Goal: Communication & Community: Answer question/provide support

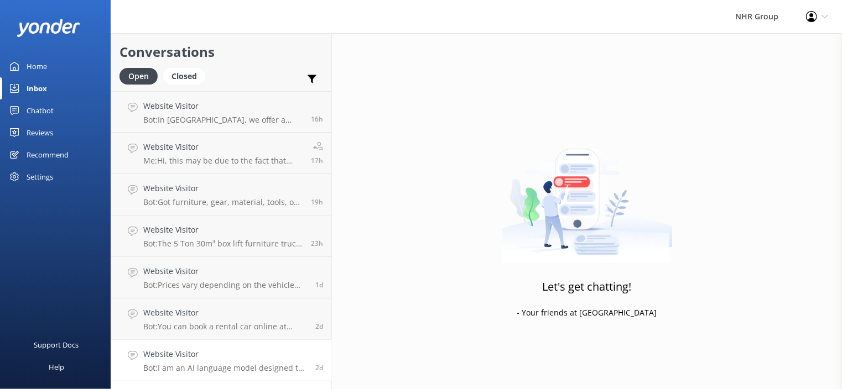
click at [247, 369] on p "Bot: I am an AI language model designed to answer your questions based on a kno…" at bounding box center [225, 368] width 164 height 10
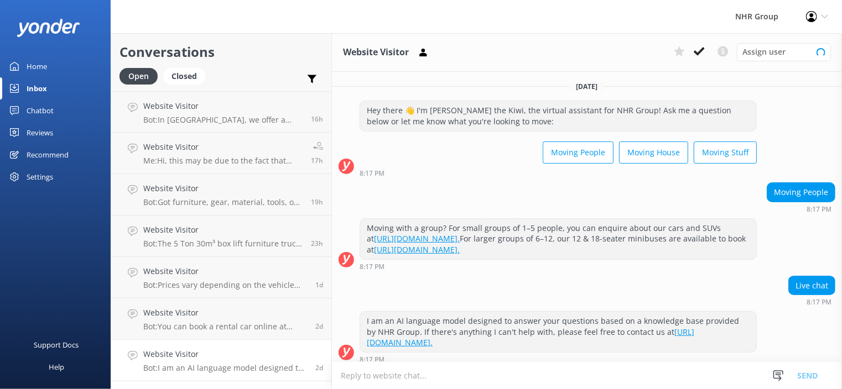
scroll to position [6, 0]
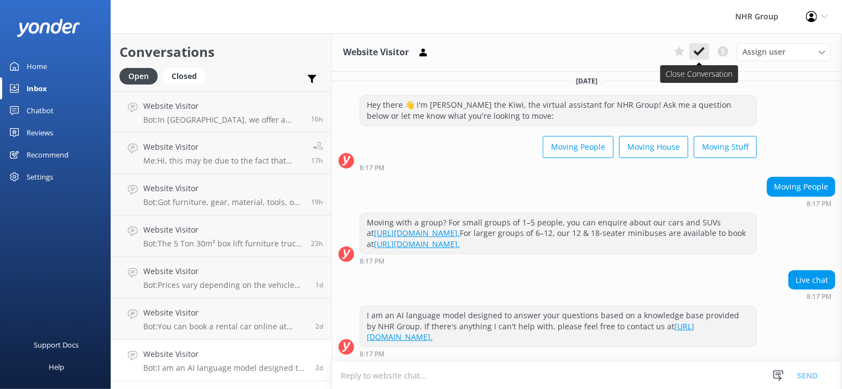
click at [701, 51] on use at bounding box center [699, 51] width 11 height 9
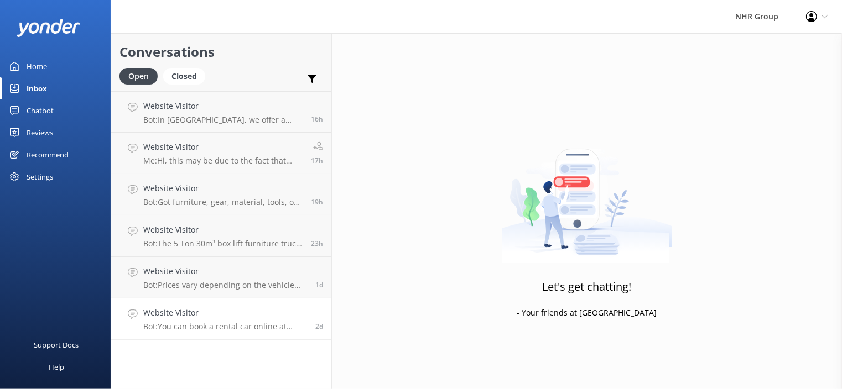
click at [213, 307] on h4 "Website Visitor" at bounding box center [225, 313] width 164 height 12
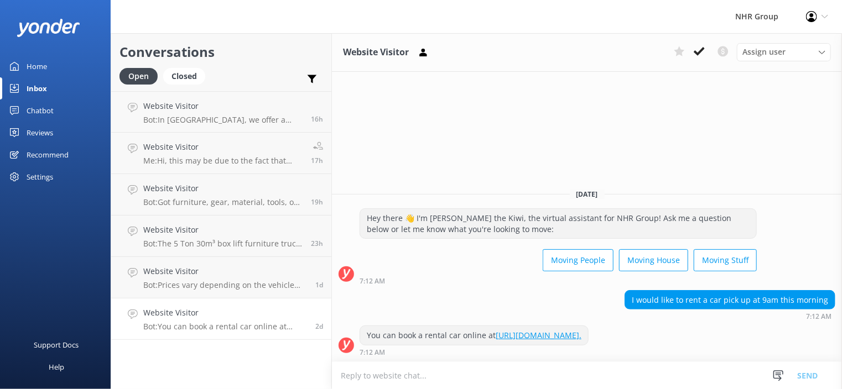
click at [286, 313] on h4 "Website Visitor" at bounding box center [225, 313] width 164 height 12
click at [703, 52] on icon at bounding box center [699, 51] width 11 height 11
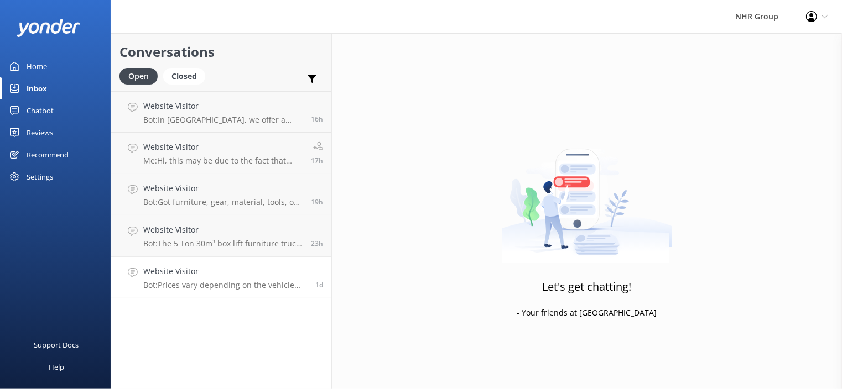
click at [192, 258] on link "Website Visitor Bot: Prices vary depending on the vehicle type, location, and y…" at bounding box center [221, 277] width 220 height 41
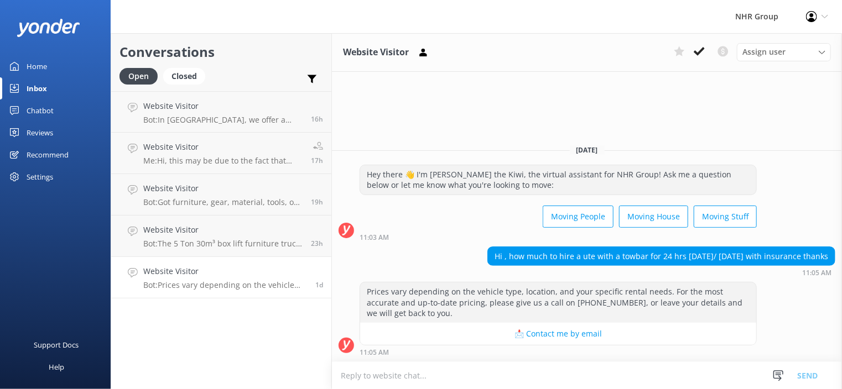
click at [449, 373] on textarea at bounding box center [587, 375] width 510 height 27
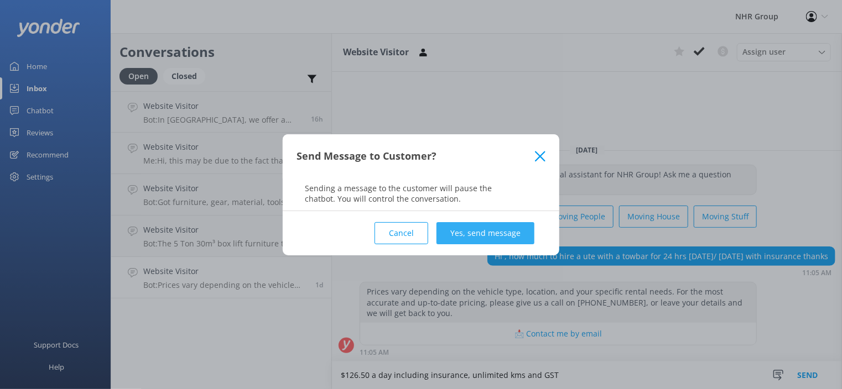
type textarea "$126.50 a day including insurance, unlimited kms and GST"
click at [490, 234] on button "Yes, send message" at bounding box center [485, 233] width 98 height 22
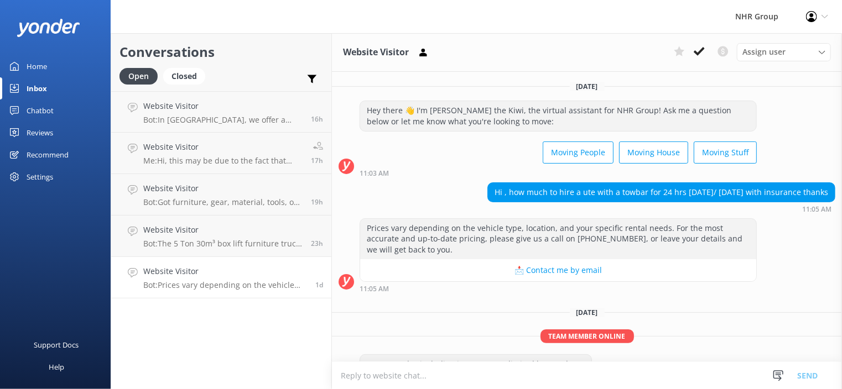
scroll to position [27, 0]
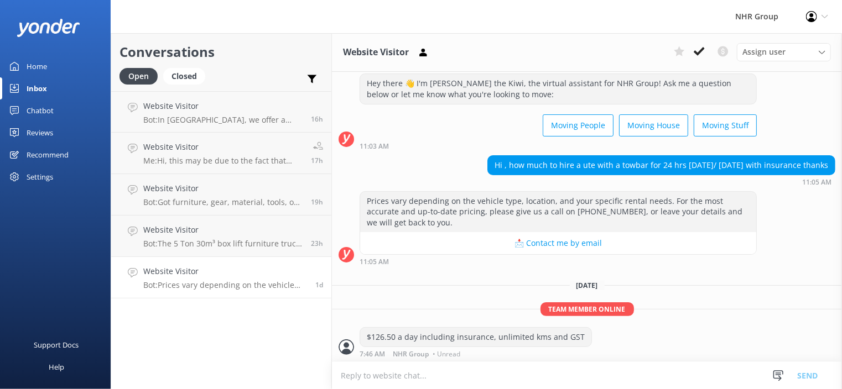
click at [241, 287] on p "Bot: Prices vary depending on the vehicle type, location, and your specific ren…" at bounding box center [225, 285] width 164 height 10
click at [708, 48] on button at bounding box center [699, 51] width 20 height 17
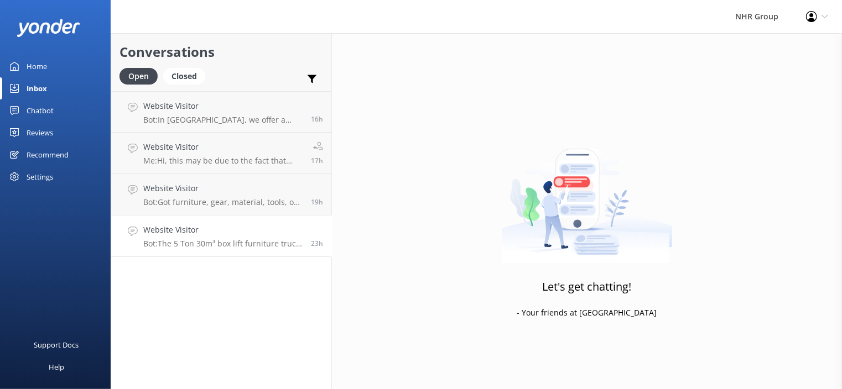
click at [260, 232] on h4 "Website Visitor" at bounding box center [222, 230] width 159 height 12
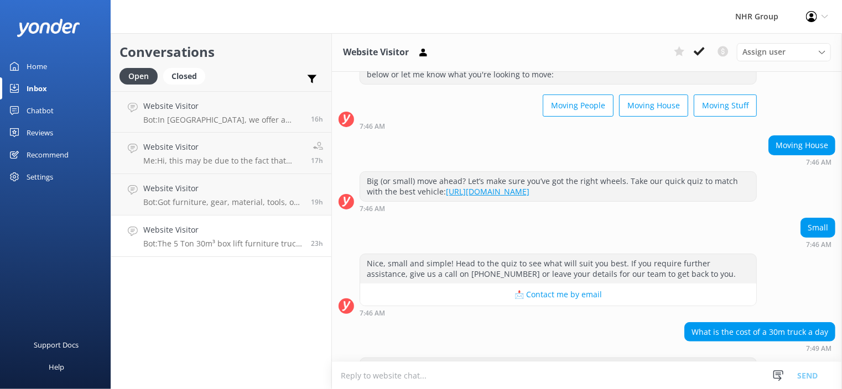
scroll to position [121, 0]
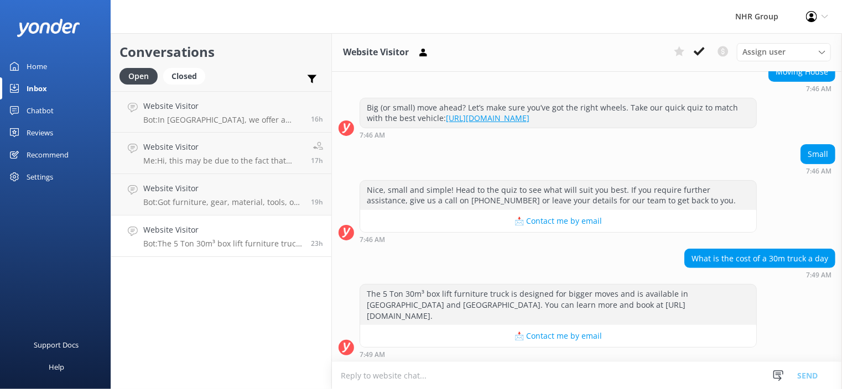
click at [429, 371] on textarea at bounding box center [587, 375] width 510 height 27
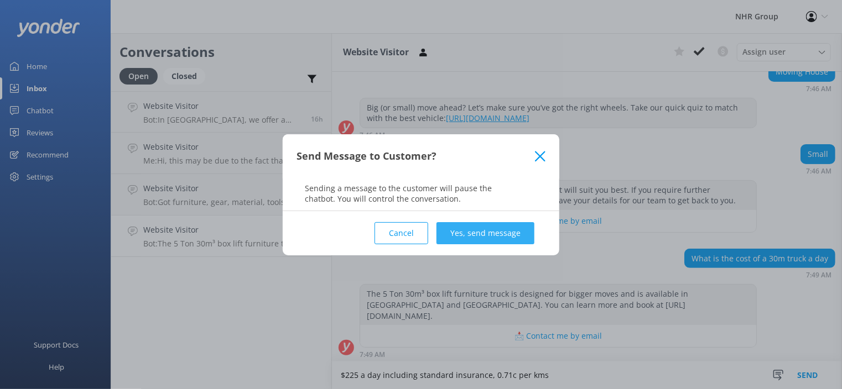
type textarea "$225 a day including standard insurance, 0.71c per kms"
click at [504, 225] on button "Yes, send message" at bounding box center [485, 233] width 98 height 22
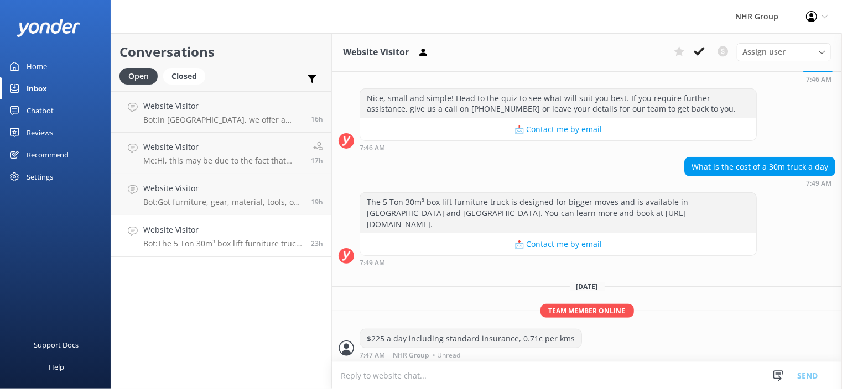
scroll to position [213, 0]
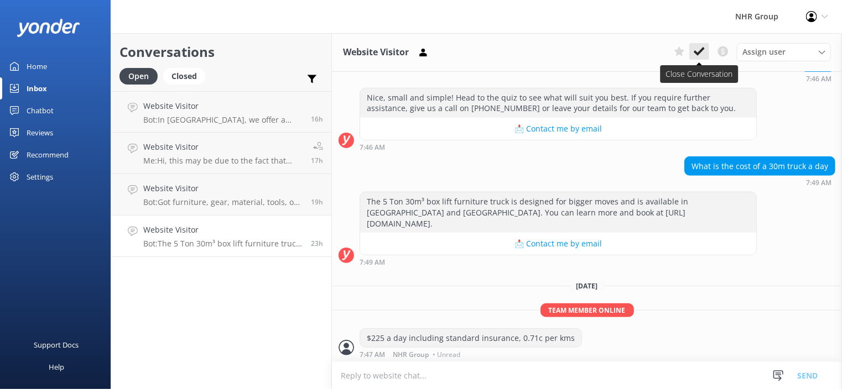
click at [699, 58] on button at bounding box center [699, 51] width 20 height 17
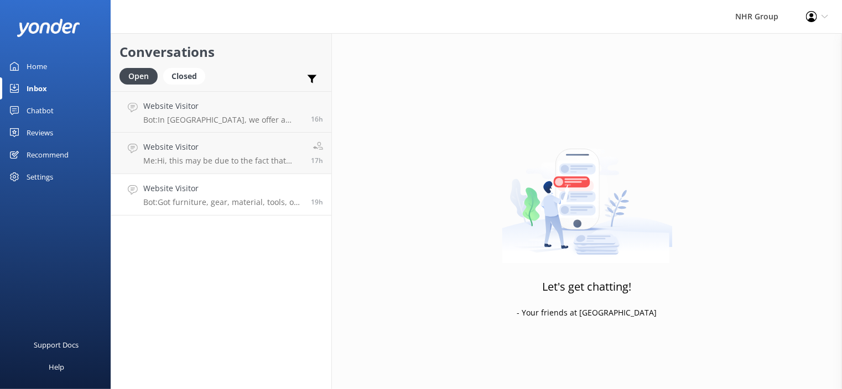
click at [223, 201] on p "Bot: Got furniture, gear, material, tools, or freight to move? Take our quiz to…" at bounding box center [222, 202] width 159 height 10
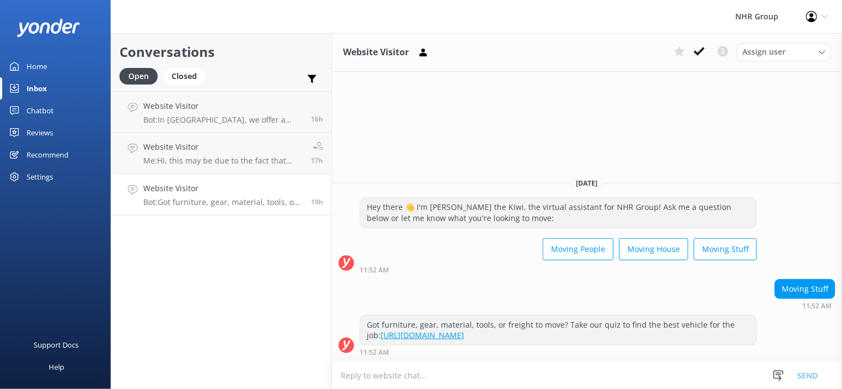
click at [282, 200] on p "Bot: Got furniture, gear, material, tools, or freight to move? Take our quiz to…" at bounding box center [222, 202] width 159 height 10
click at [222, 144] on h4 "Website Visitor" at bounding box center [222, 147] width 159 height 12
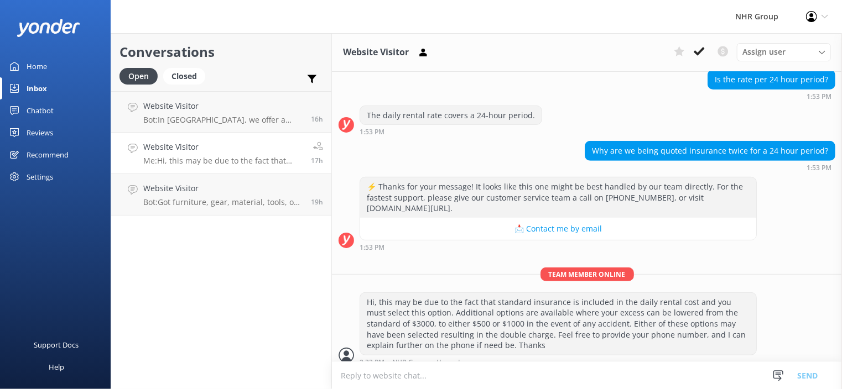
scroll to position [225, 0]
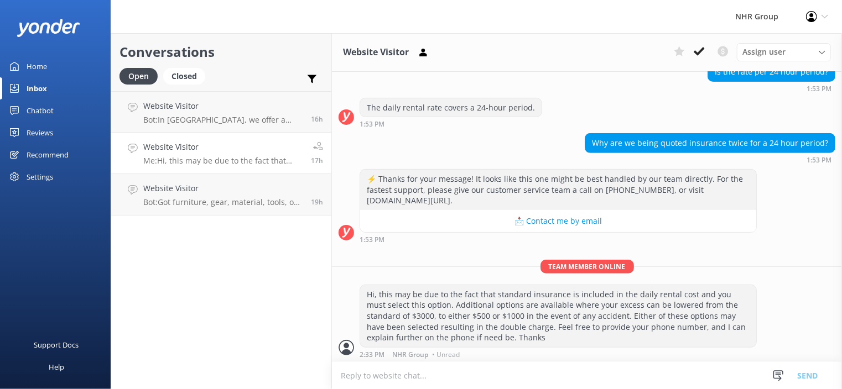
click at [218, 170] on link "Website Visitor Me: Hi, this may be due to the fact that standard insurance is …" at bounding box center [221, 153] width 220 height 41
click at [237, 181] on link "Website Visitor Bot: Got furniture, gear, material, tools, or freight to move? …" at bounding box center [221, 194] width 220 height 41
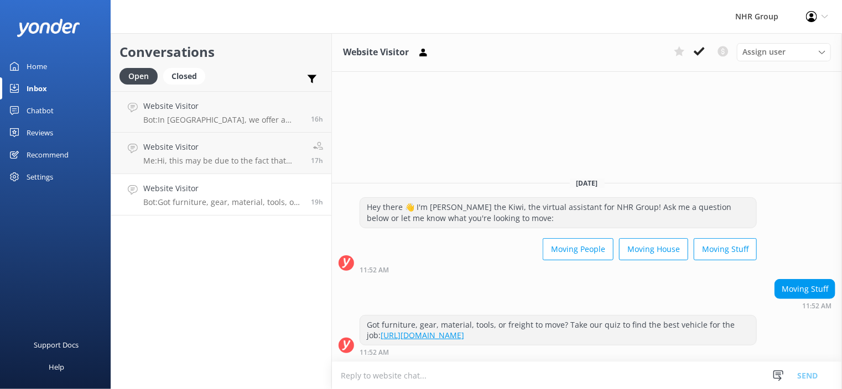
click at [284, 197] on div "Website Visitor Bot: Got furniture, gear, material, tools, or freight to move? …" at bounding box center [222, 195] width 159 height 24
click at [706, 53] on button at bounding box center [699, 51] width 20 height 17
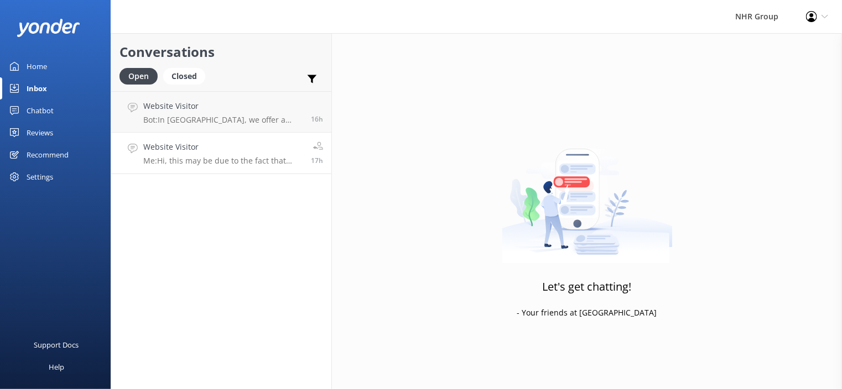
click at [232, 155] on div "Website Visitor Me: Hi, this may be due to the fact that standard insurance is …" at bounding box center [222, 153] width 159 height 24
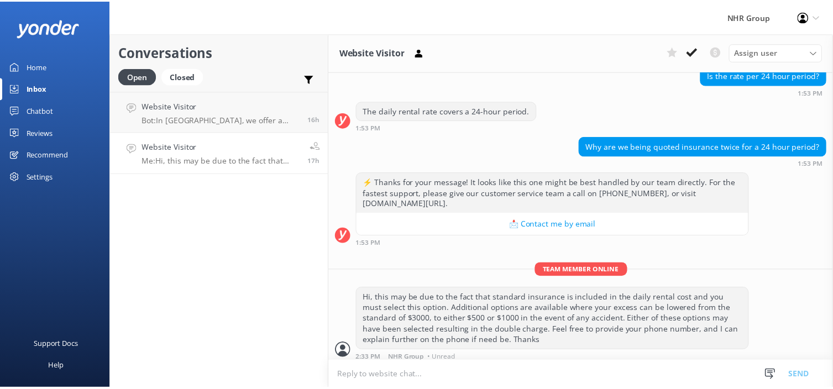
scroll to position [225, 0]
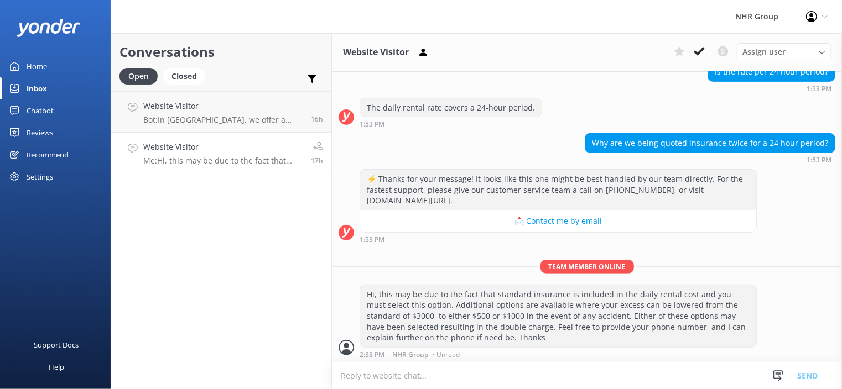
click at [244, 152] on h4 "Website Visitor" at bounding box center [222, 147] width 159 height 12
click at [234, 160] on p "Me: Hi, this may be due to the fact that standard insurance is included in the …" at bounding box center [222, 161] width 159 height 10
click at [236, 116] on p "Bot: In [GEOGRAPHIC_DATA], we offer a range of rentals including cargo vans and…" at bounding box center [222, 120] width 159 height 10
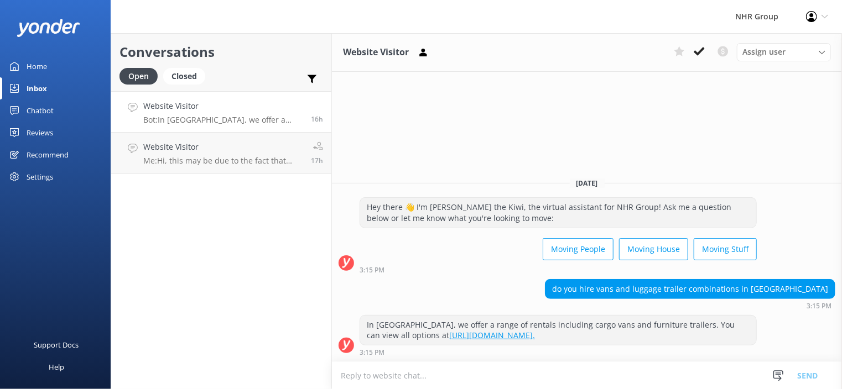
click at [484, 367] on textarea at bounding box center [587, 375] width 510 height 27
type textarea "y"
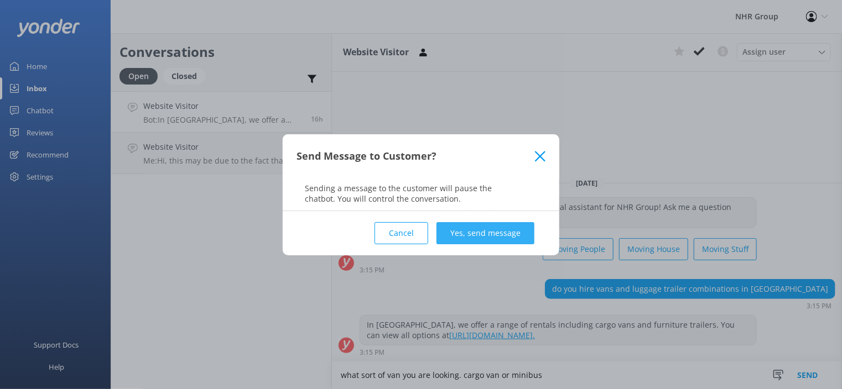
type textarea "what sort of van you are looking. cargo van or minibus"
click at [493, 232] on button "Yes, send message" at bounding box center [485, 233] width 98 height 22
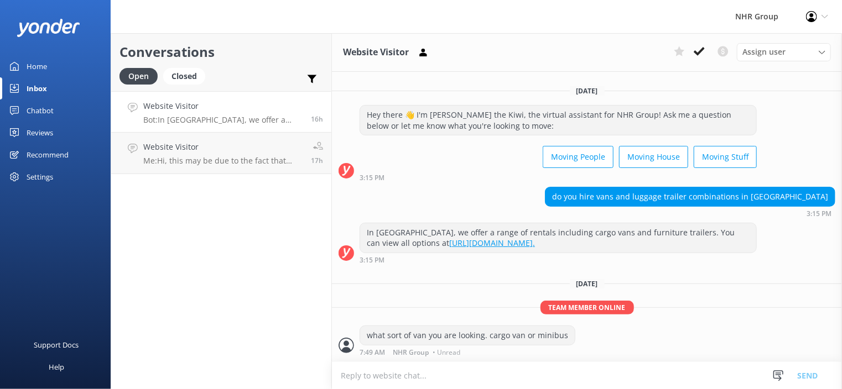
click at [217, 111] on h4 "Website Visitor" at bounding box center [222, 106] width 159 height 12
click at [53, 69] on link "Home" at bounding box center [55, 66] width 111 height 22
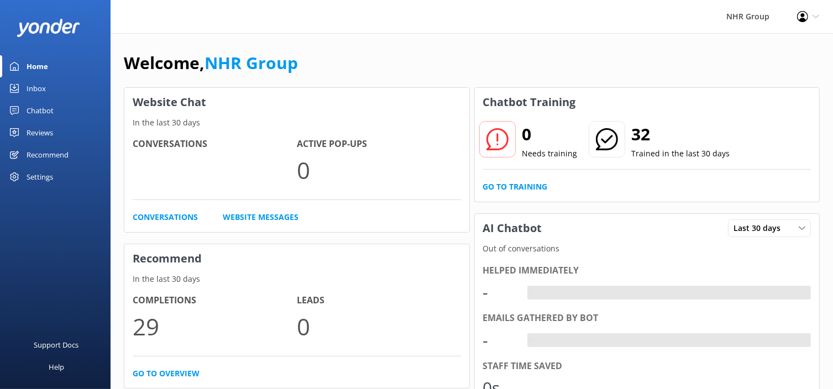
click at [364, 214] on div "Conversations Website Messages" at bounding box center [297, 217] width 329 height 12
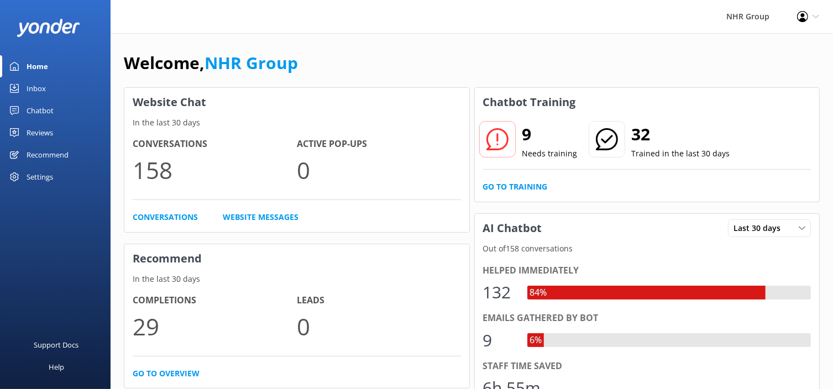
click at [60, 84] on link "Inbox" at bounding box center [55, 88] width 111 height 22
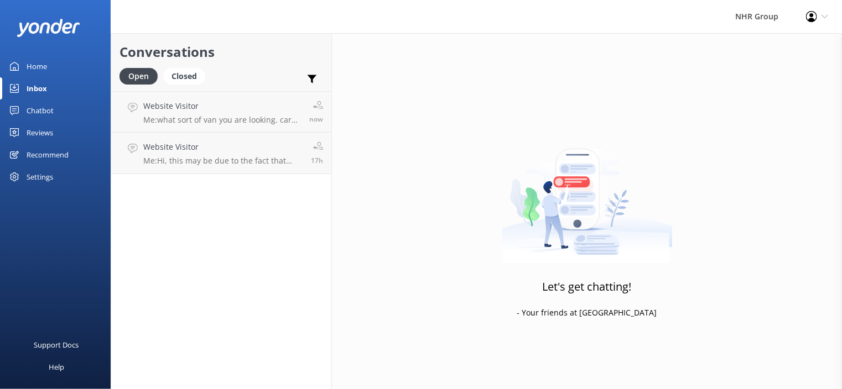
click at [55, 64] on link "Home" at bounding box center [55, 66] width 111 height 22
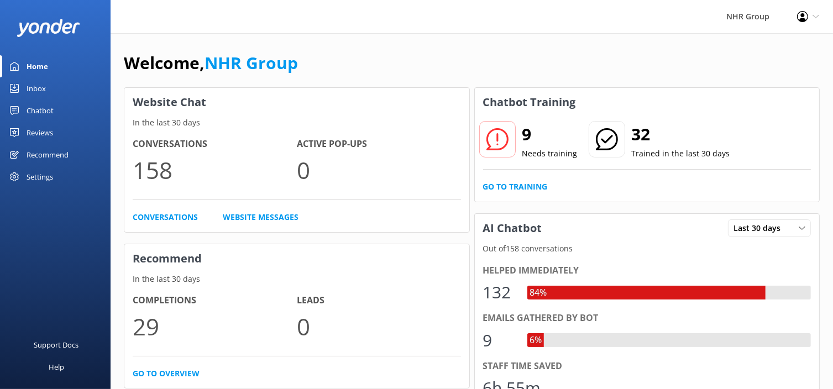
click at [25, 92] on link "Inbox" at bounding box center [55, 88] width 111 height 22
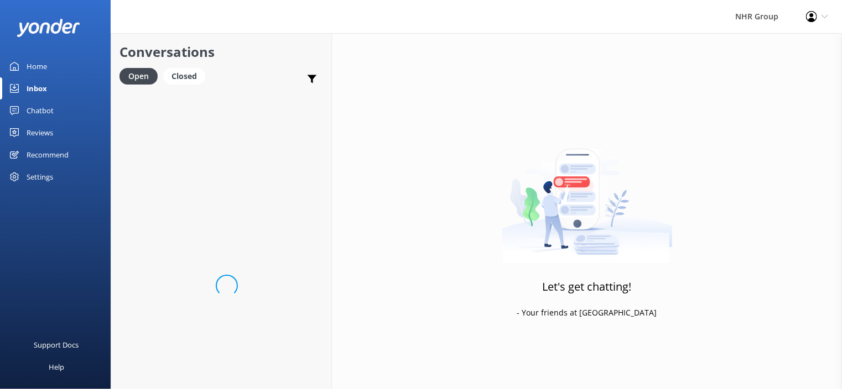
click at [25, 92] on link "Inbox" at bounding box center [55, 88] width 111 height 22
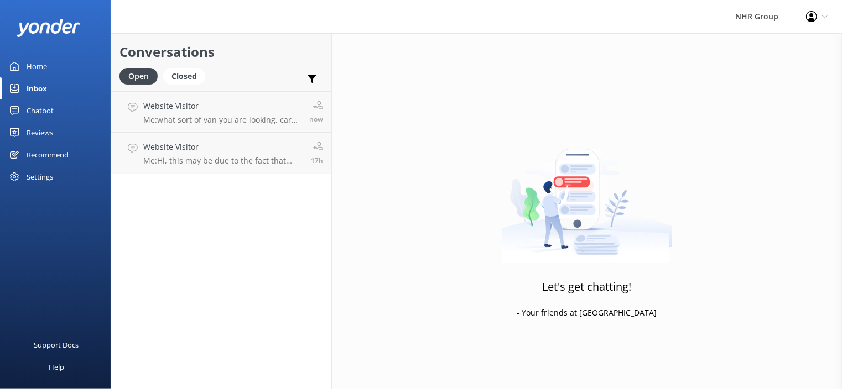
click at [225, 207] on div "Conversations Open Closed Important Converted Assigned to me Unassigned Website…" at bounding box center [221, 211] width 221 height 356
